Goal: Information Seeking & Learning: Check status

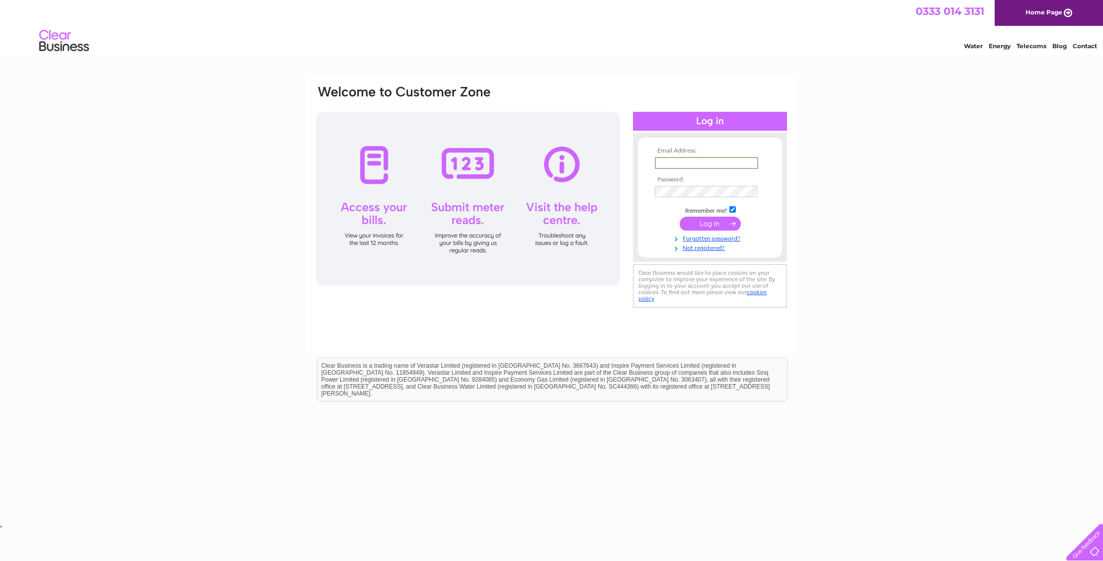
type input "stevedevil25@gmail.com"
click at [710, 223] on input "submit" at bounding box center [710, 224] width 61 height 14
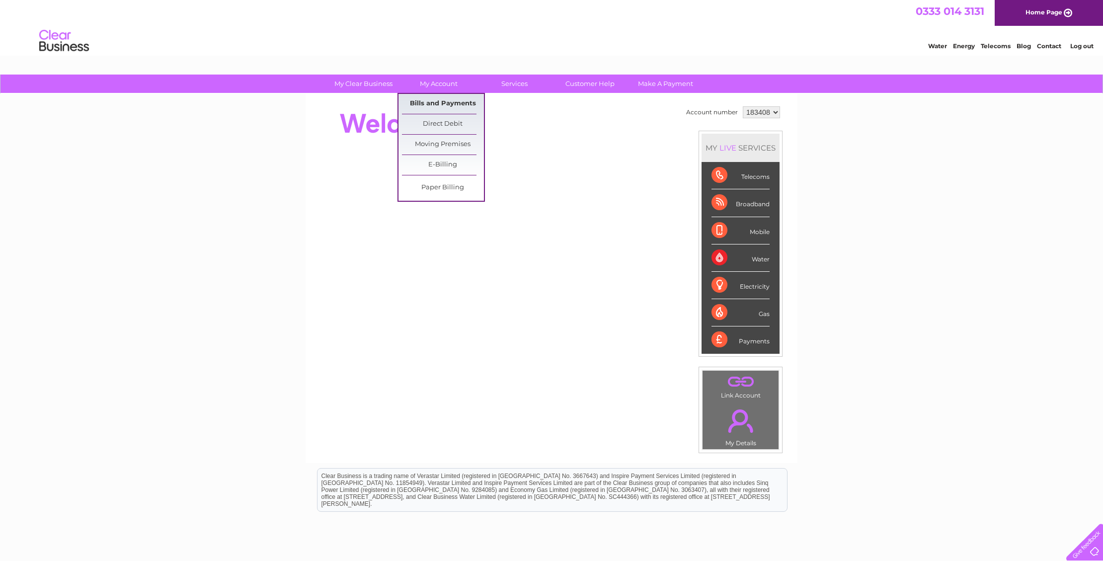
click at [441, 98] on link "Bills and Payments" at bounding box center [443, 104] width 82 height 20
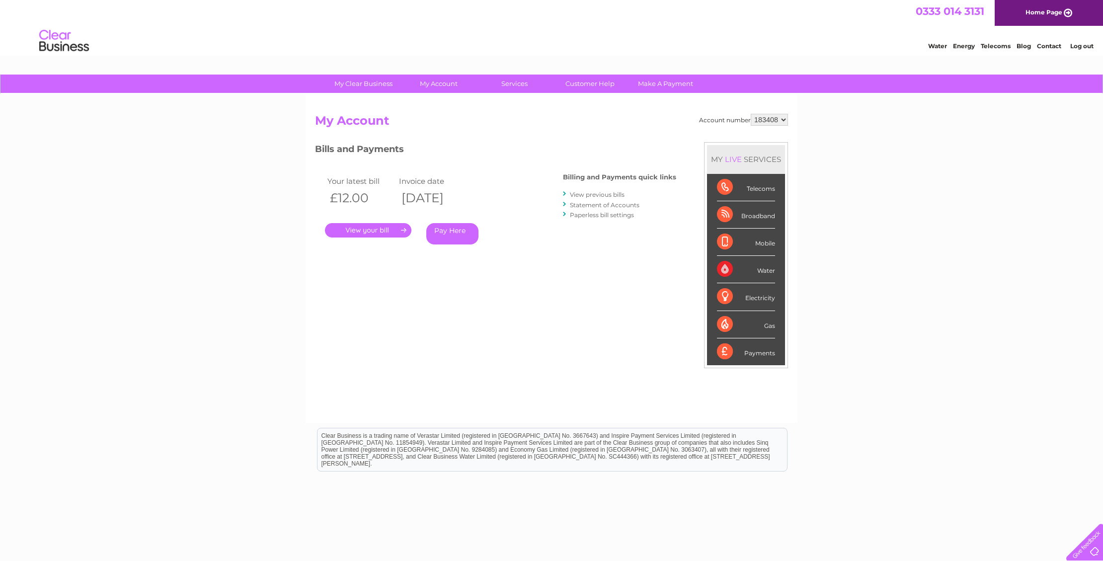
click at [388, 229] on link "." at bounding box center [368, 230] width 86 height 14
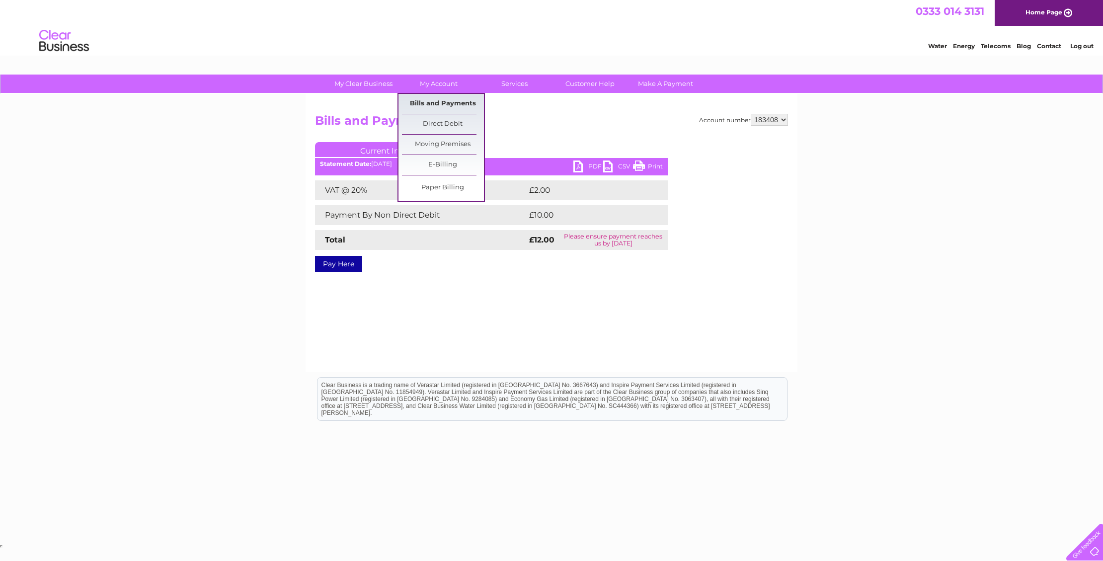
click at [452, 99] on link "Bills and Payments" at bounding box center [443, 104] width 82 height 20
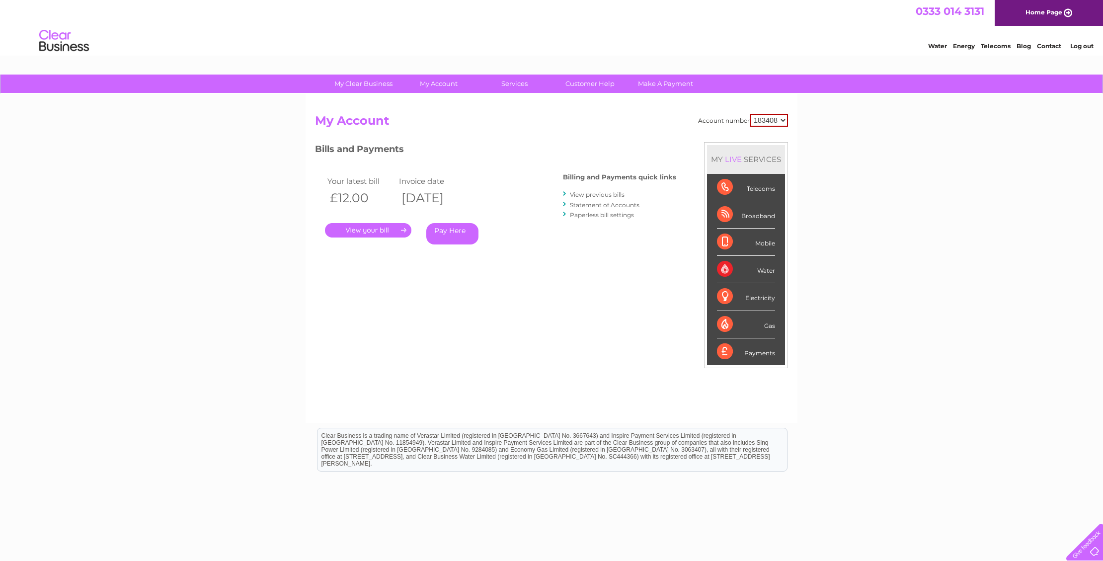
click at [574, 193] on link "View previous bills" at bounding box center [597, 194] width 55 height 7
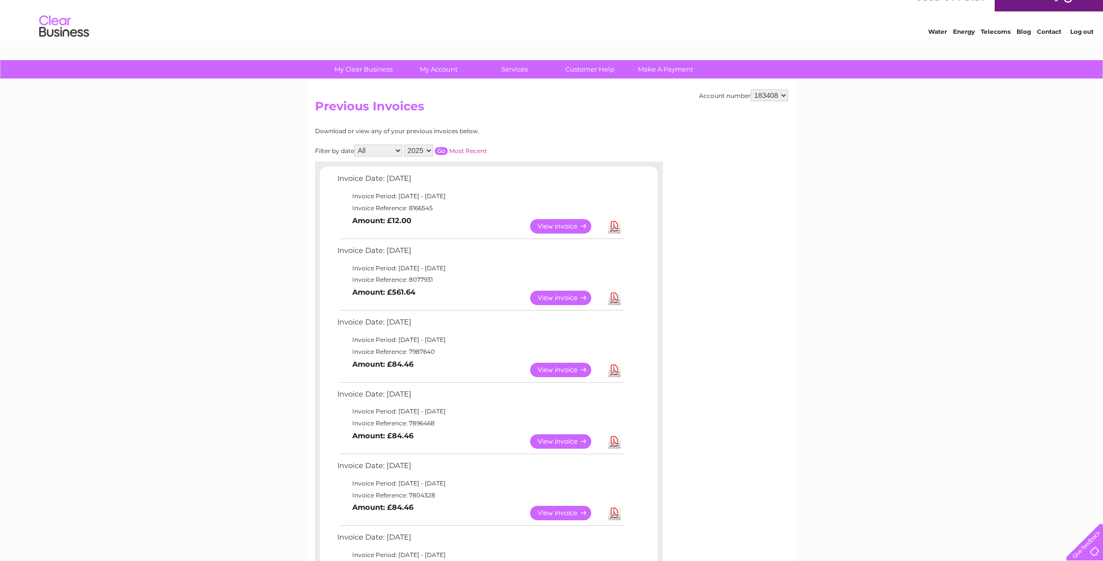
scroll to position [16, 0]
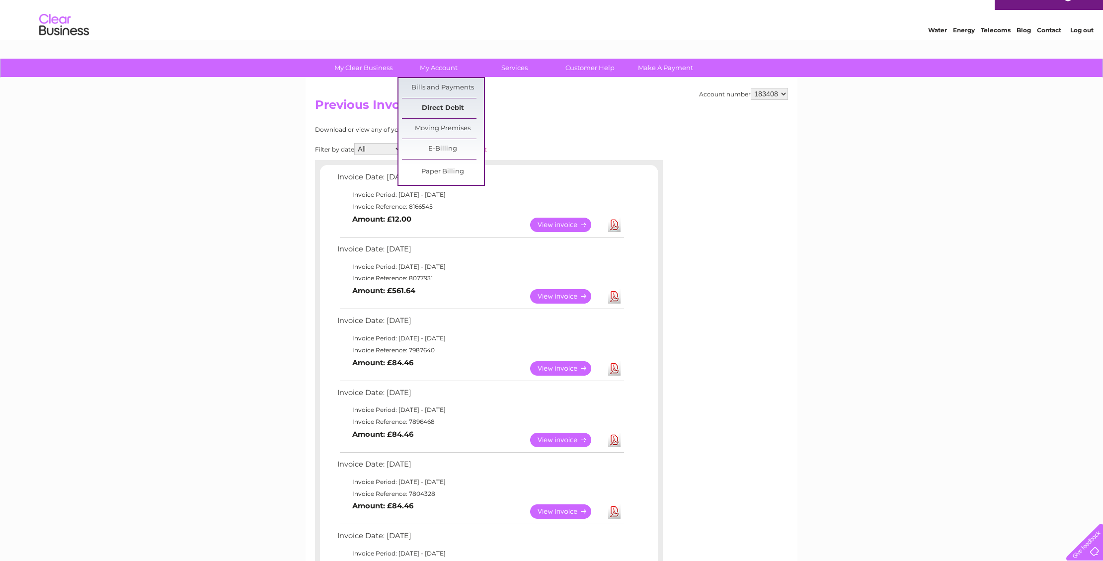
click at [453, 106] on link "Direct Debit" at bounding box center [443, 108] width 82 height 20
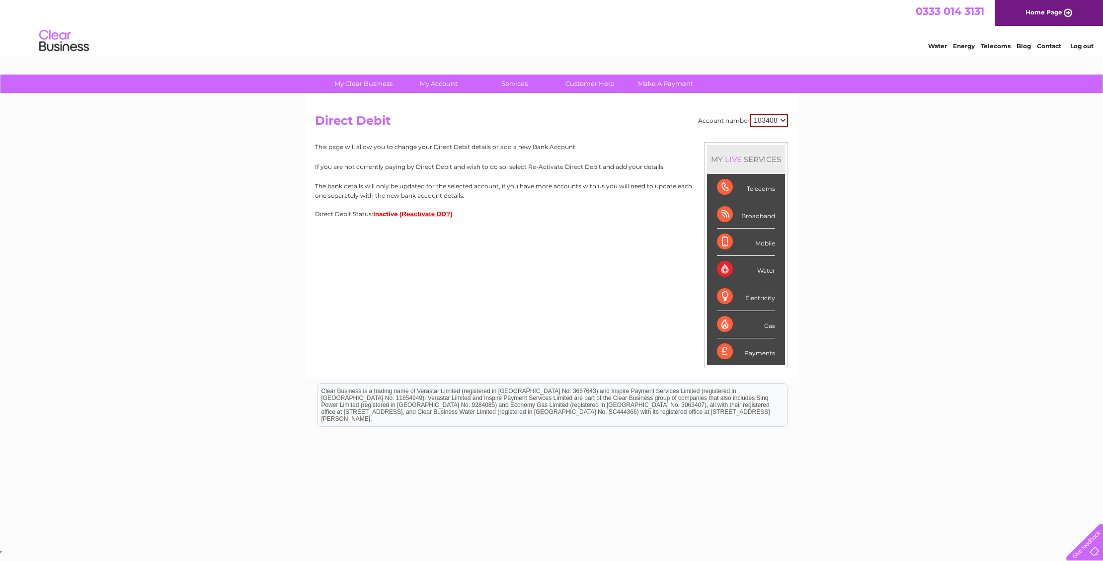
click at [1050, 45] on link "Contact" at bounding box center [1049, 45] width 24 height 7
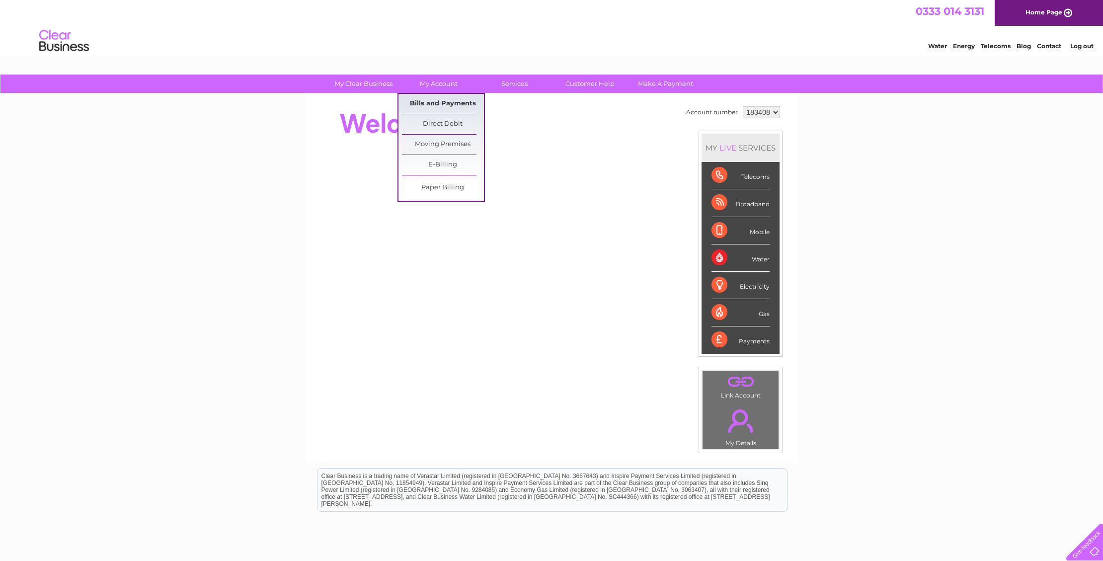
click at [434, 100] on link "Bills and Payments" at bounding box center [443, 104] width 82 height 20
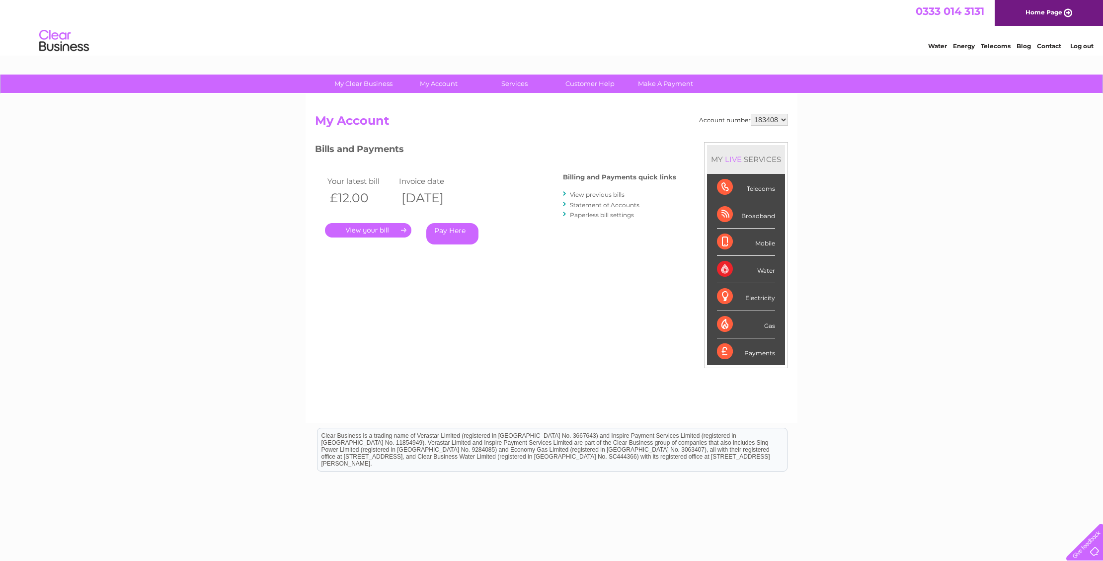
click at [387, 228] on link "." at bounding box center [368, 230] width 86 height 14
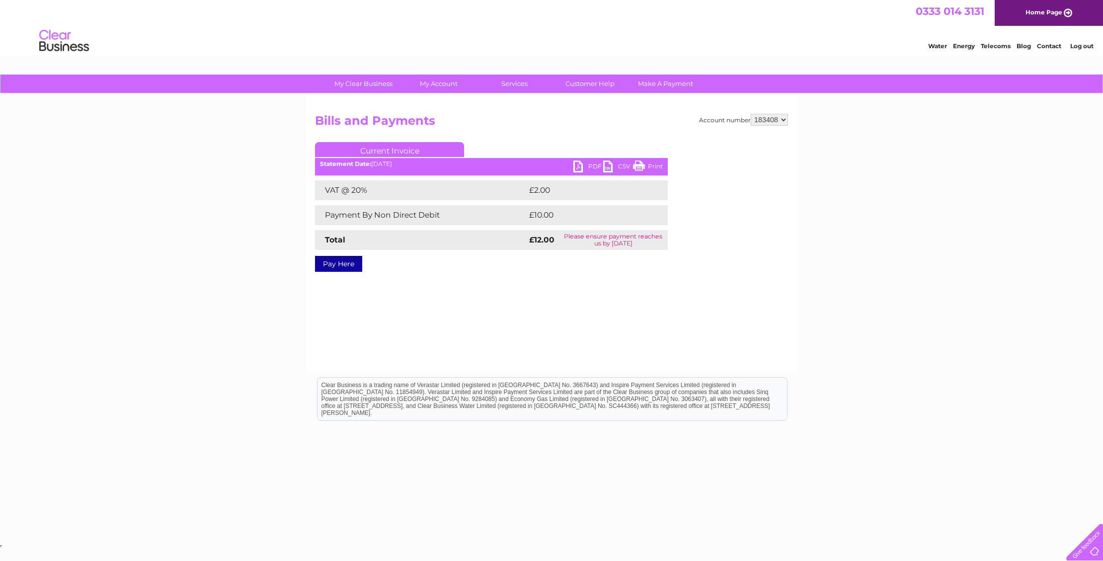
click at [387, 150] on link "Current Invoice" at bounding box center [389, 149] width 149 height 15
